Goal: Check status: Check status

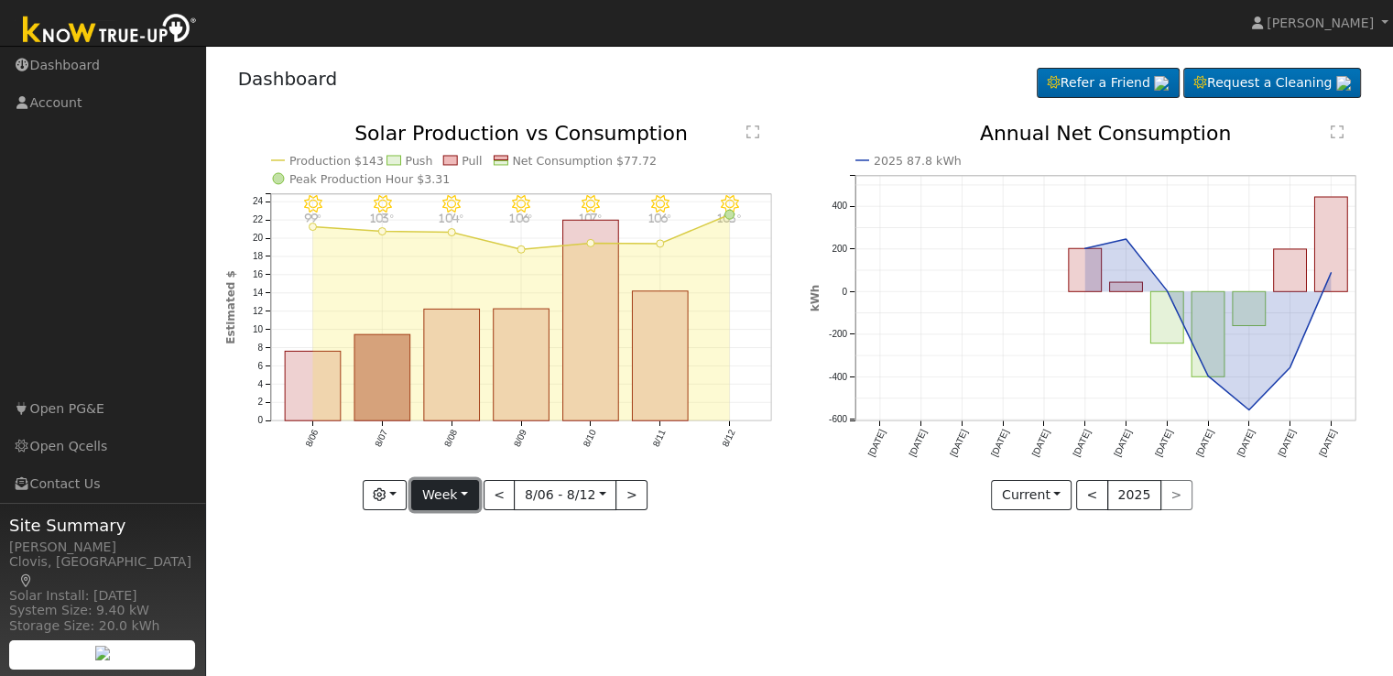
click at [464, 495] on button "Week" at bounding box center [444, 495] width 67 height 31
click at [462, 528] on link "Day" at bounding box center [475, 532] width 127 height 26
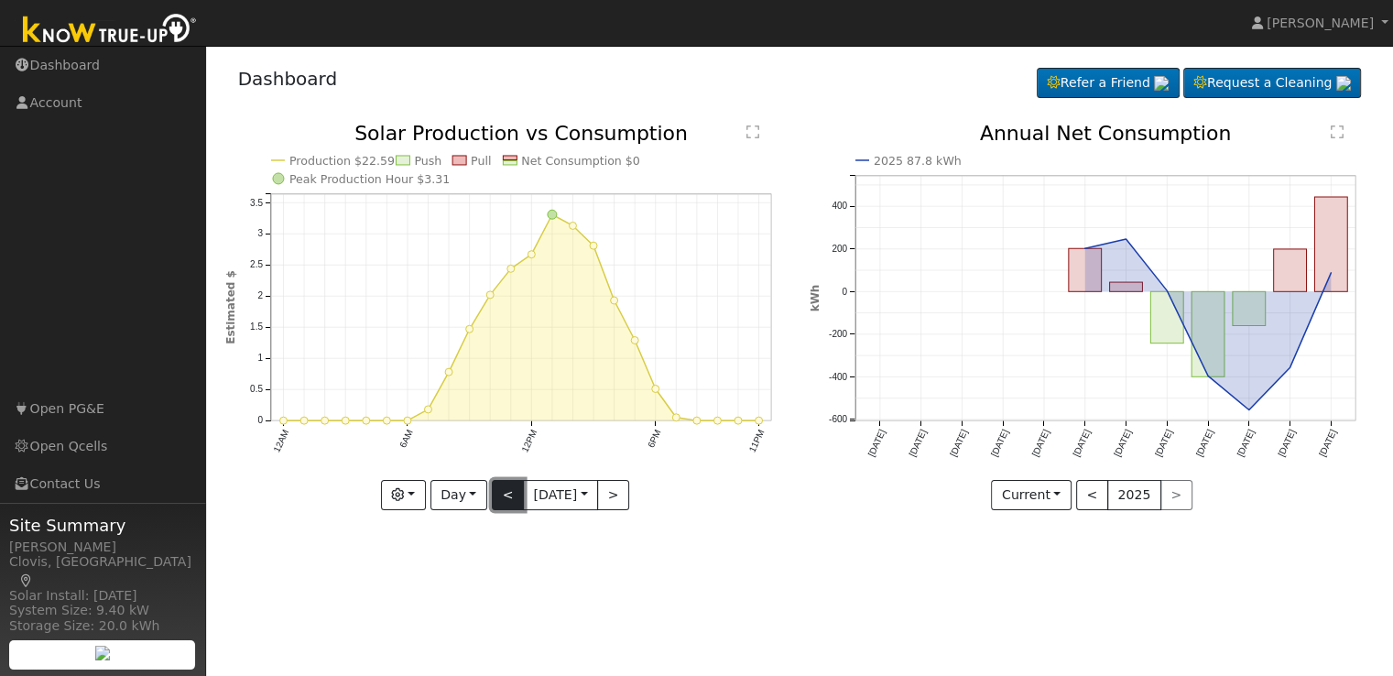
click at [502, 495] on button "<" at bounding box center [508, 495] width 32 height 31
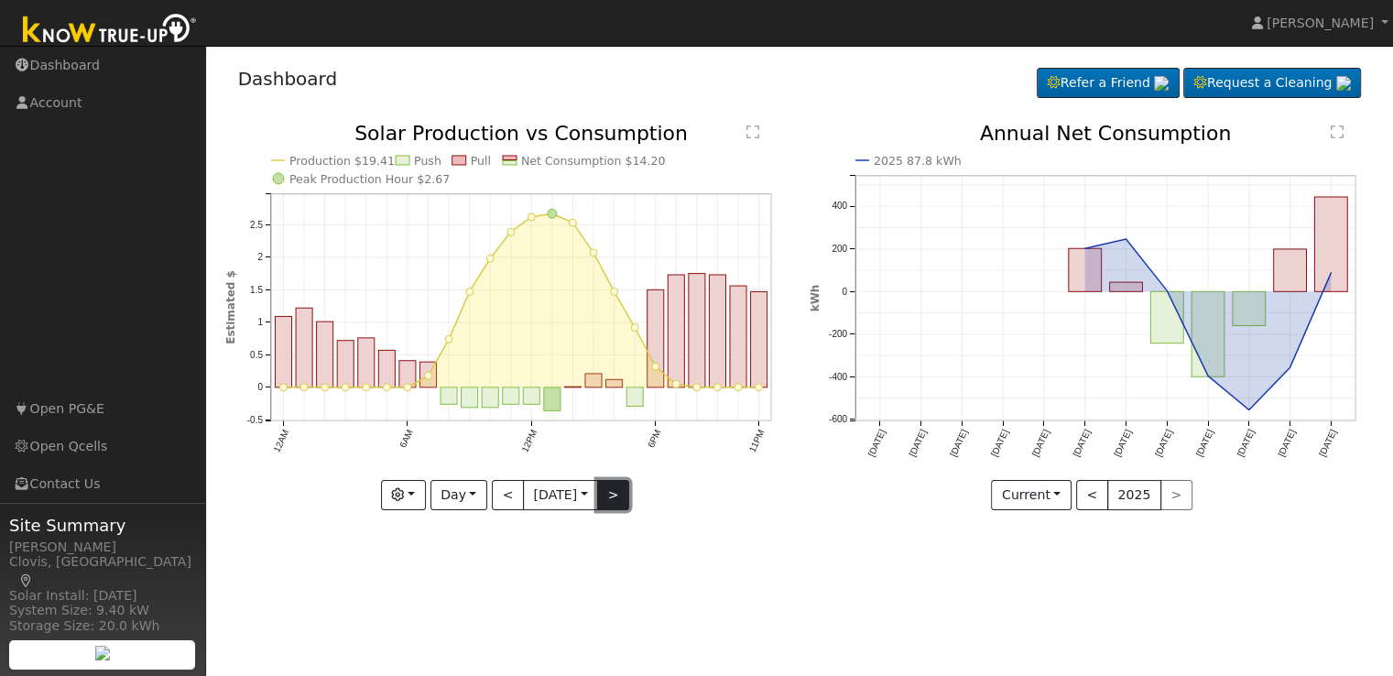
click at [623, 496] on button ">" at bounding box center [613, 495] width 32 height 31
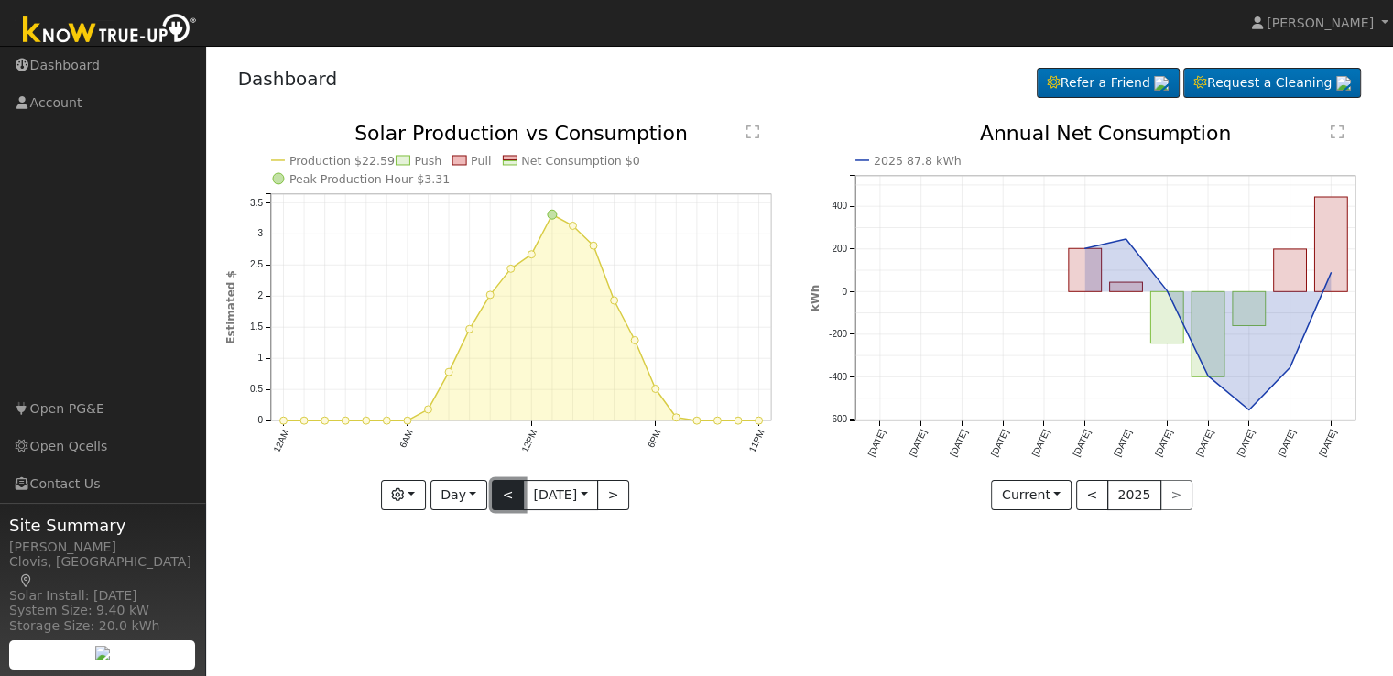
click at [504, 499] on button "<" at bounding box center [508, 495] width 32 height 31
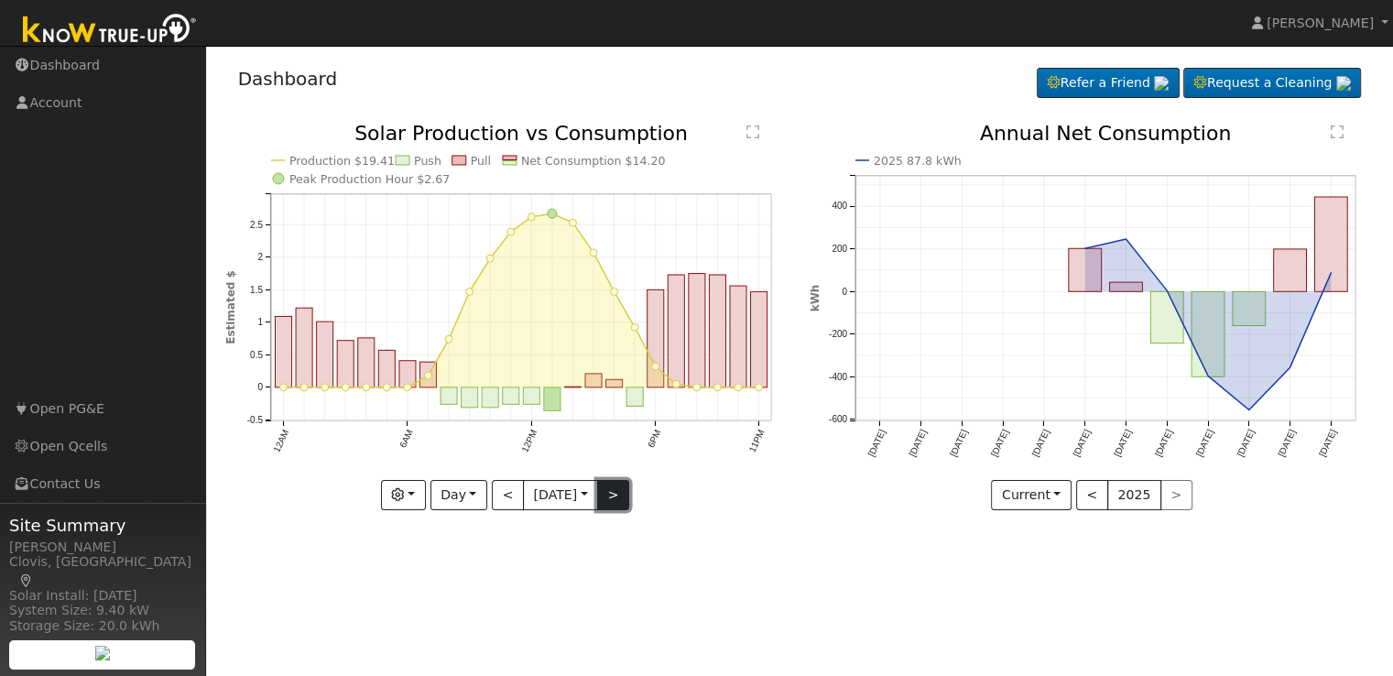
click at [623, 494] on button ">" at bounding box center [613, 495] width 32 height 31
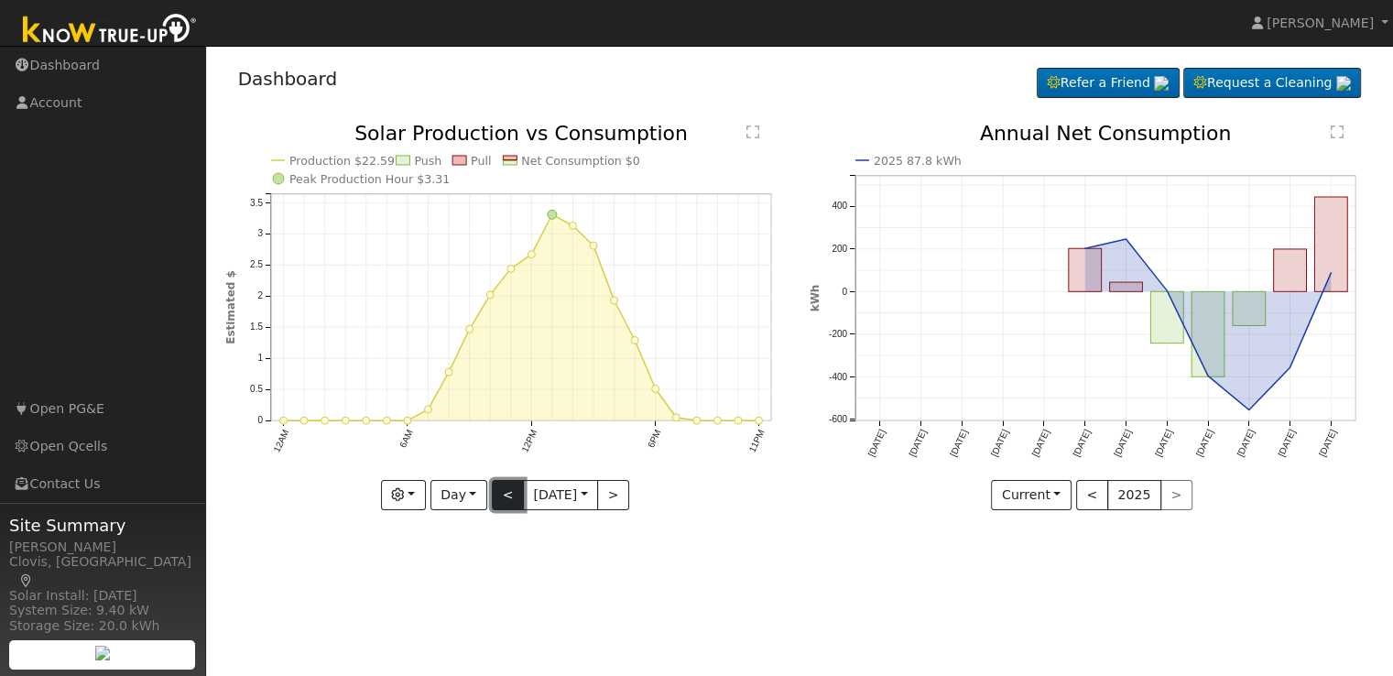
click at [498, 496] on button "<" at bounding box center [508, 495] width 32 height 31
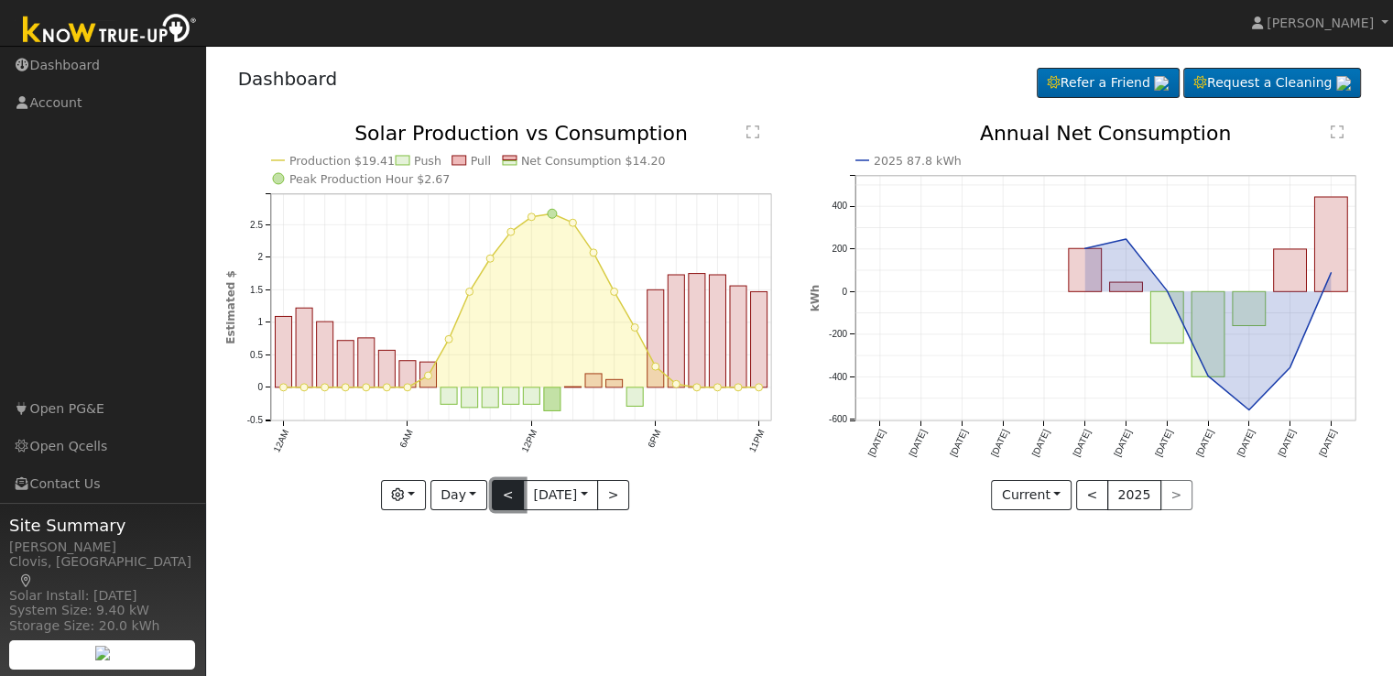
click at [498, 496] on button "<" at bounding box center [508, 495] width 32 height 31
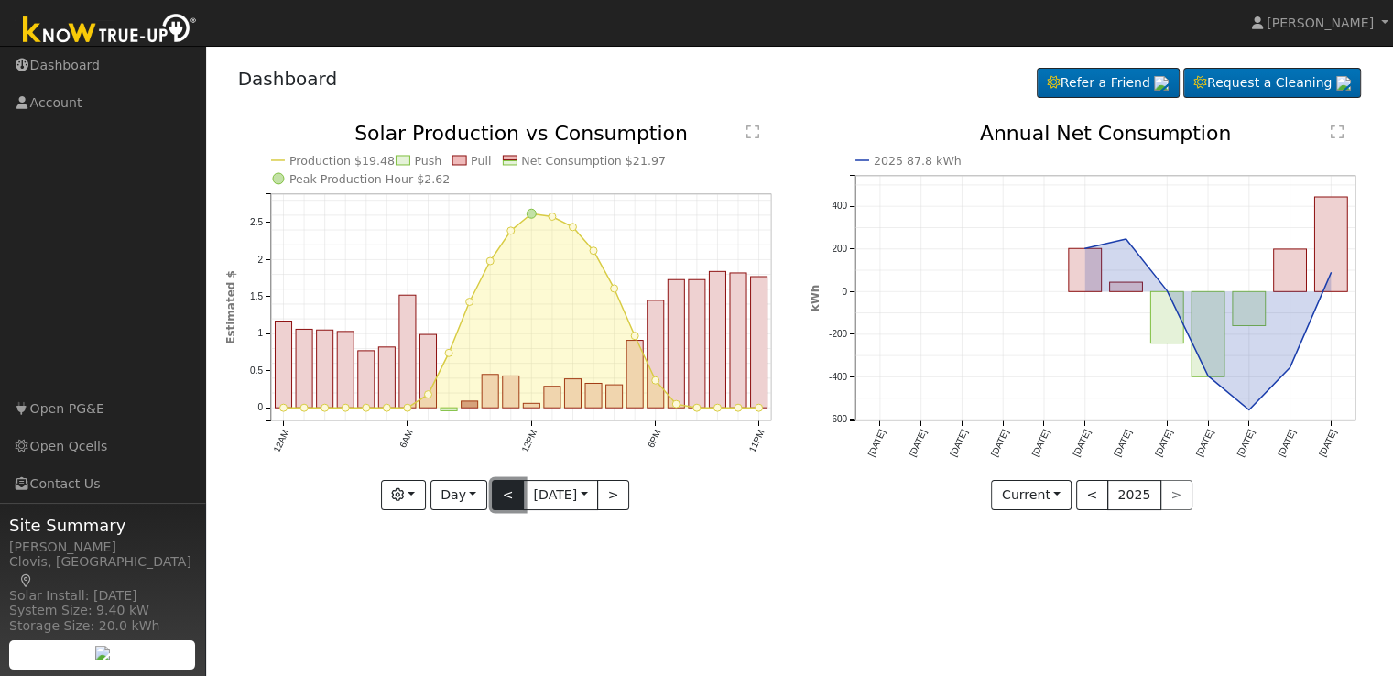
click at [498, 496] on button "<" at bounding box center [508, 495] width 32 height 31
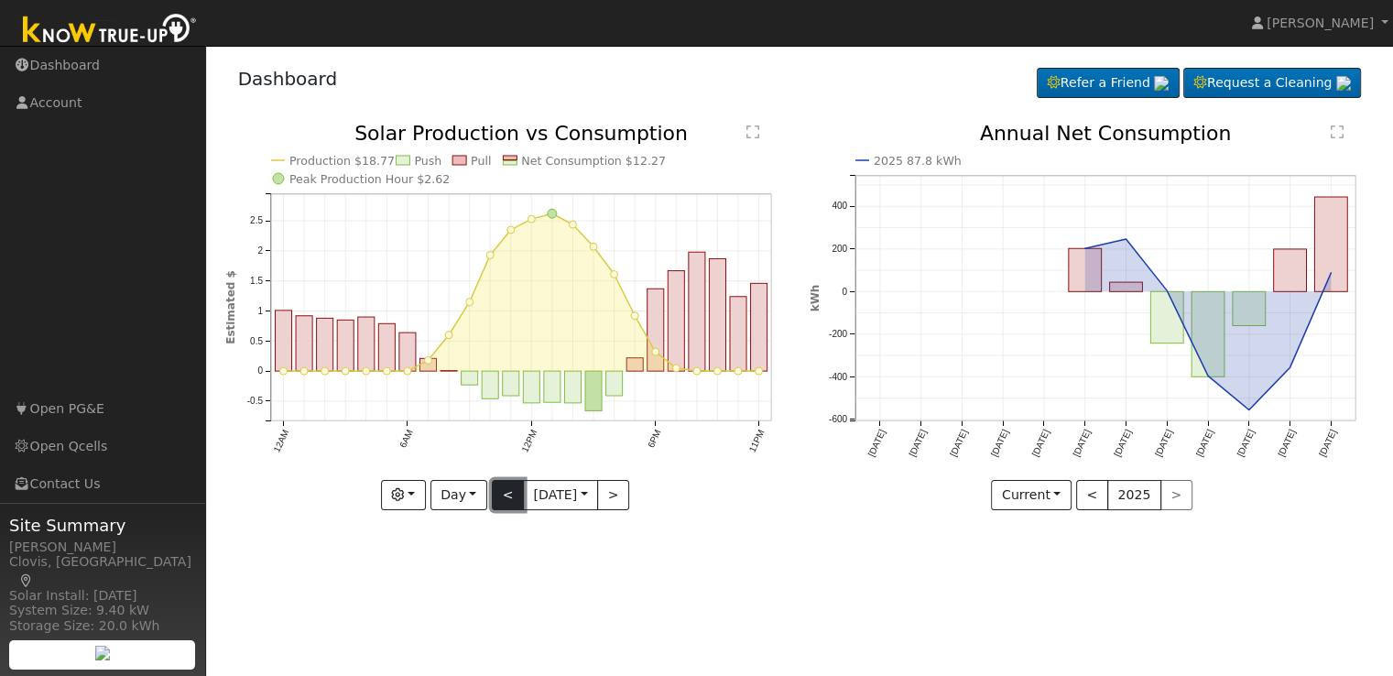
click at [498, 496] on button "<" at bounding box center [508, 495] width 32 height 31
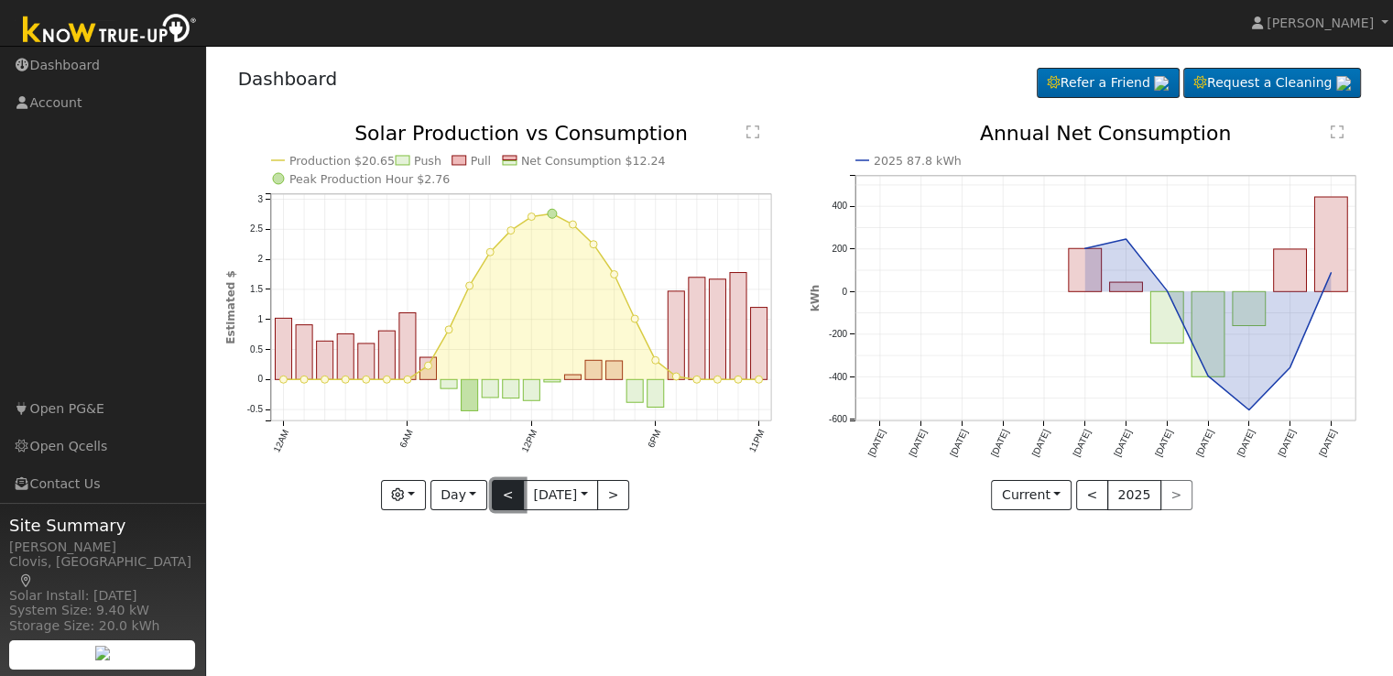
click at [498, 496] on button "<" at bounding box center [508, 495] width 32 height 31
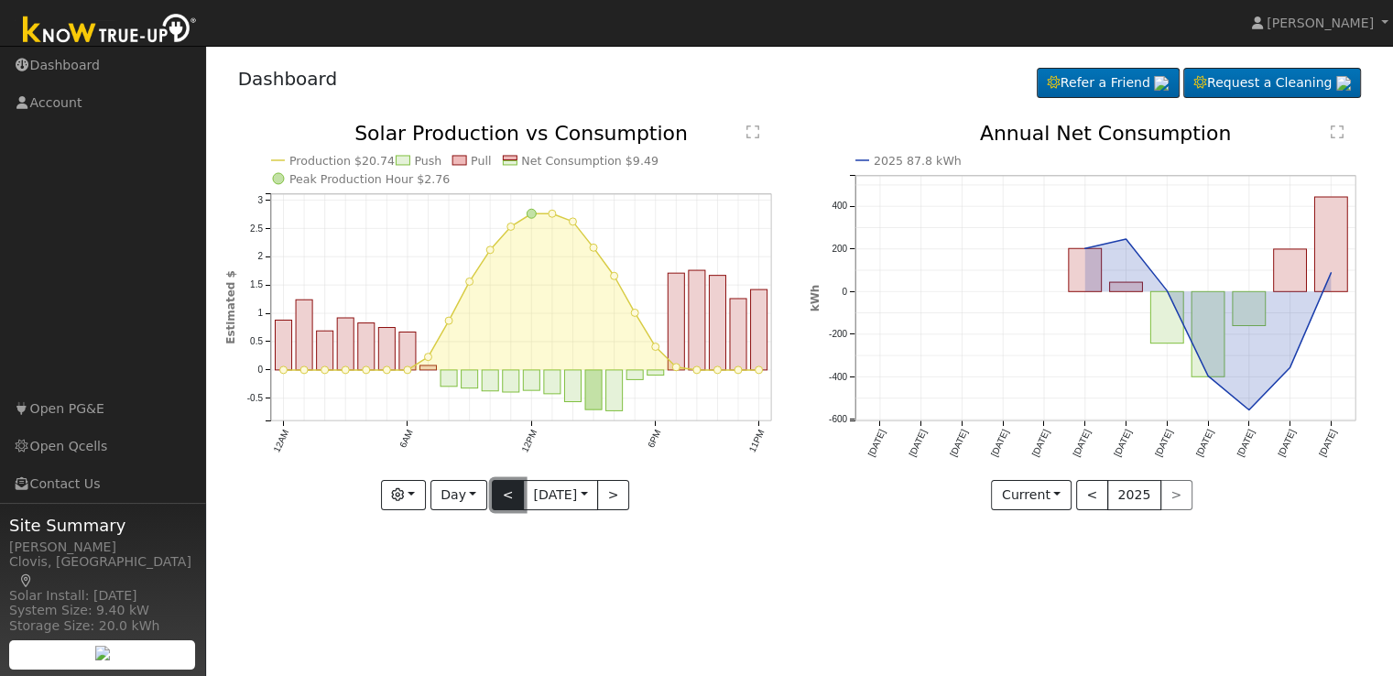
click at [498, 496] on button "<" at bounding box center [508, 495] width 32 height 31
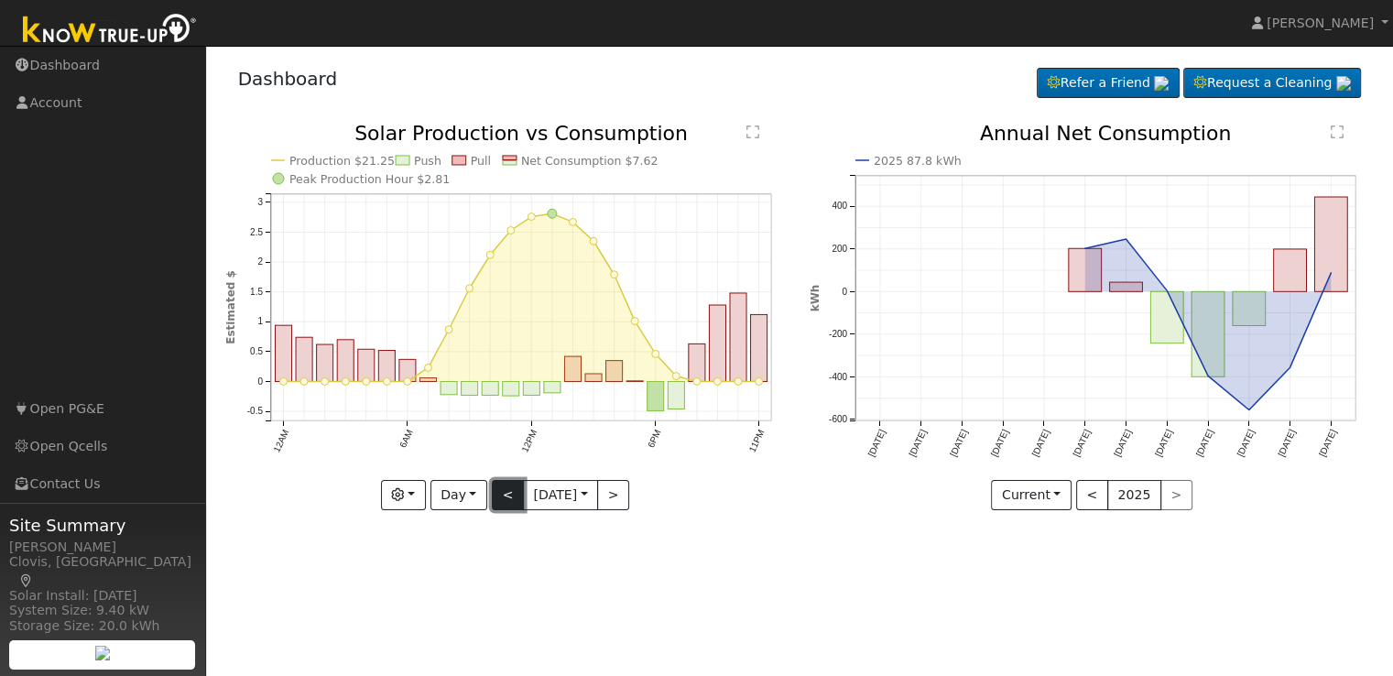
click at [498, 496] on button "<" at bounding box center [508, 495] width 32 height 31
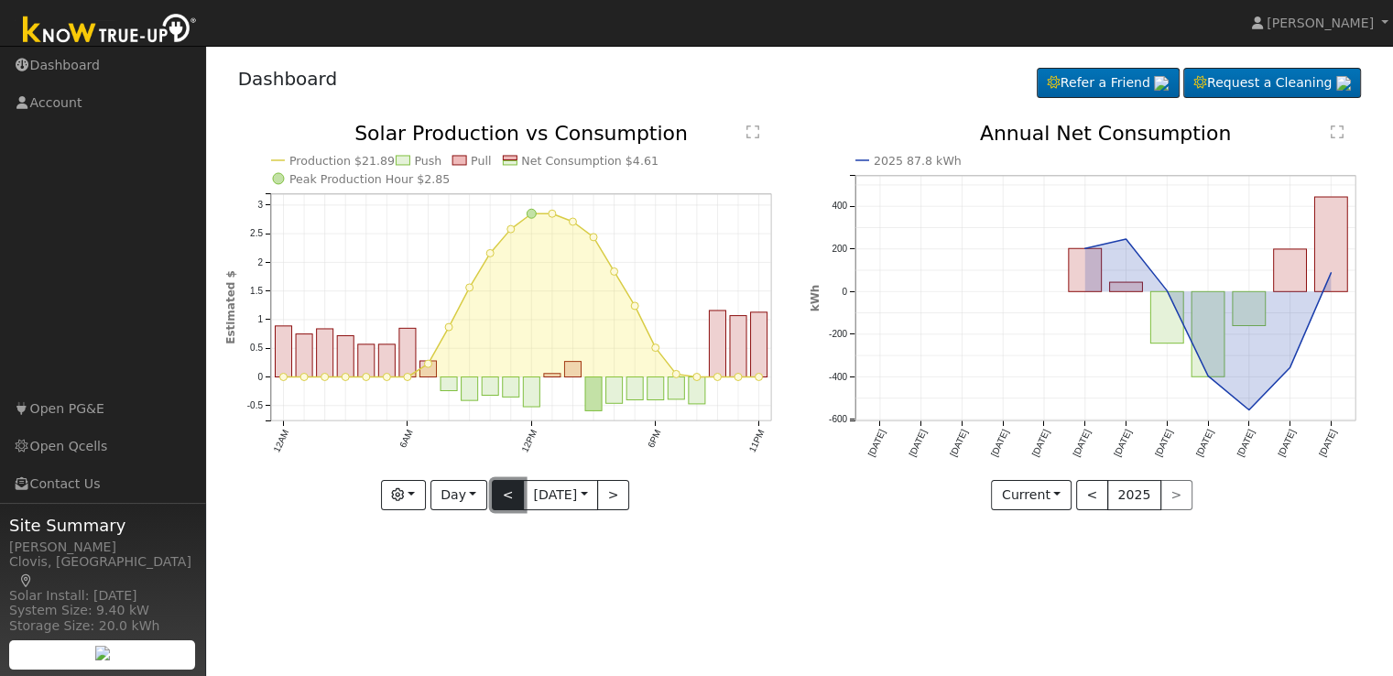
click at [498, 496] on button "<" at bounding box center [508, 495] width 32 height 31
type input "[DATE]"
